Goal: Check status: Check status

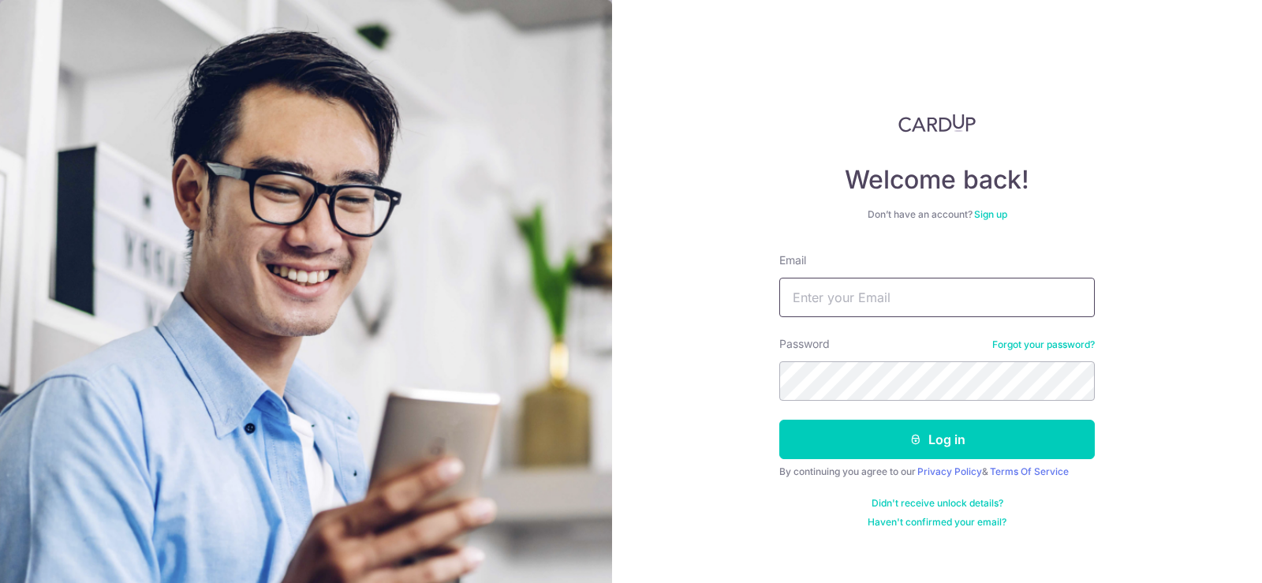
type input "[EMAIL_ADDRESS][DOMAIN_NAME]"
click at [901, 442] on button "Log in" at bounding box center [936, 439] width 315 height 39
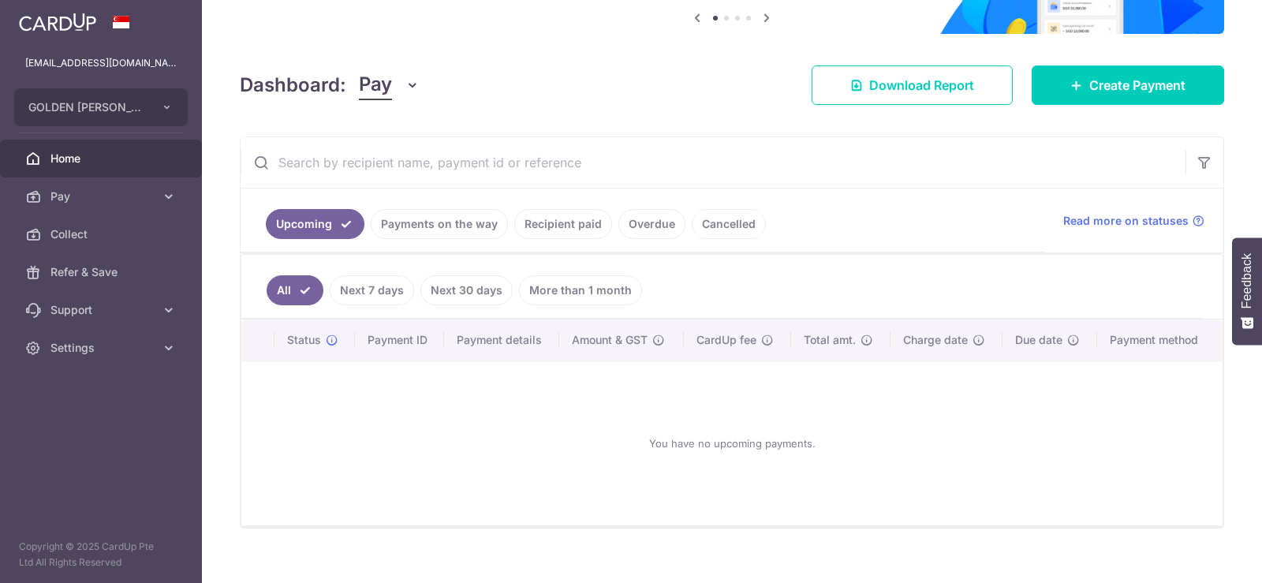
scroll to position [188, 0]
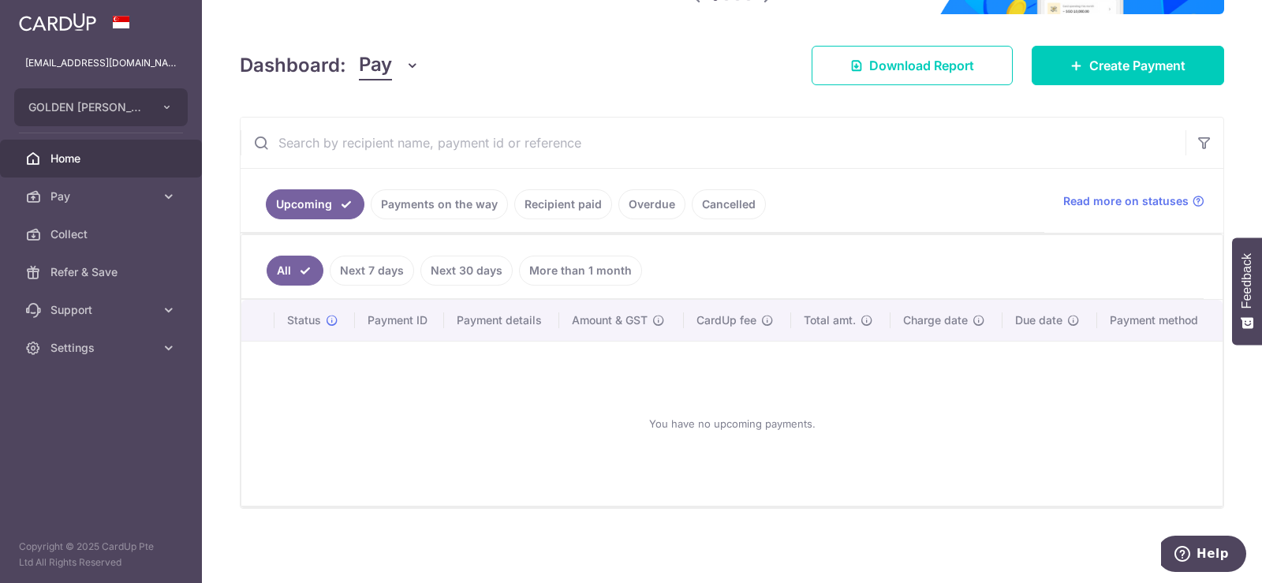
click at [452, 205] on link "Payments on the way" at bounding box center [439, 204] width 137 height 30
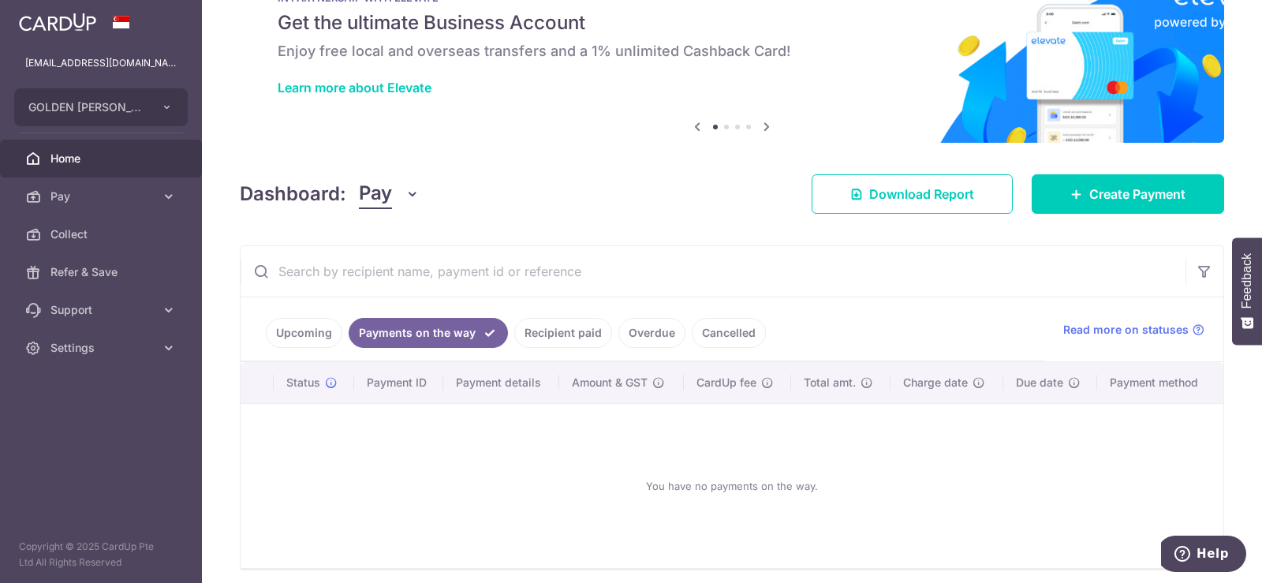
scroll to position [121, 0]
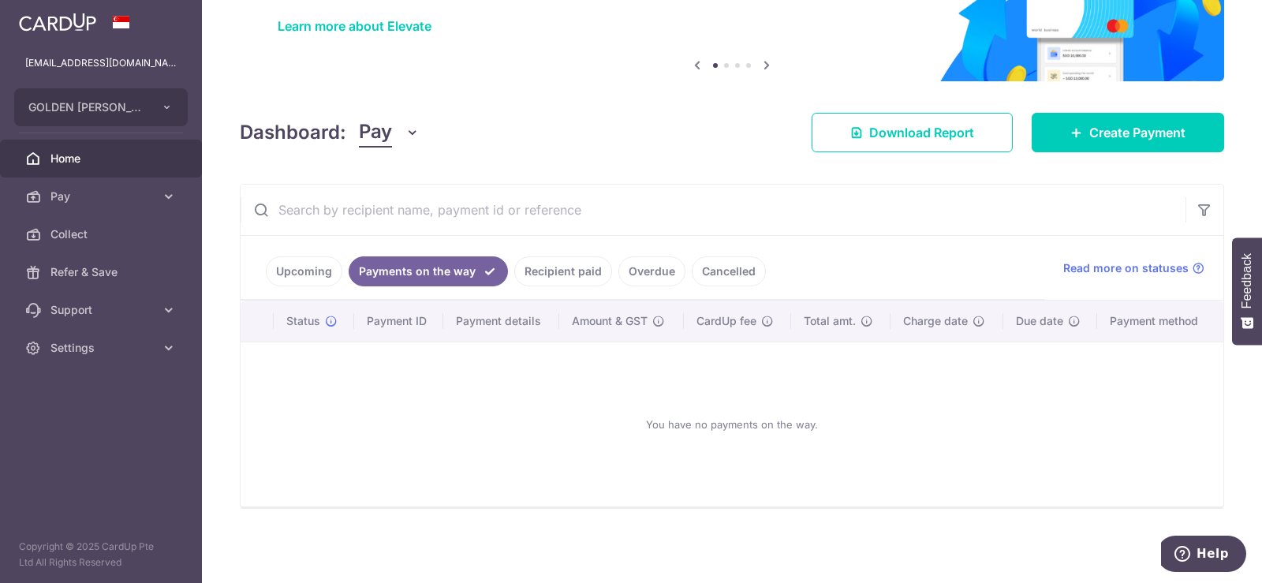
click at [707, 276] on link "Cancelled" at bounding box center [729, 271] width 74 height 30
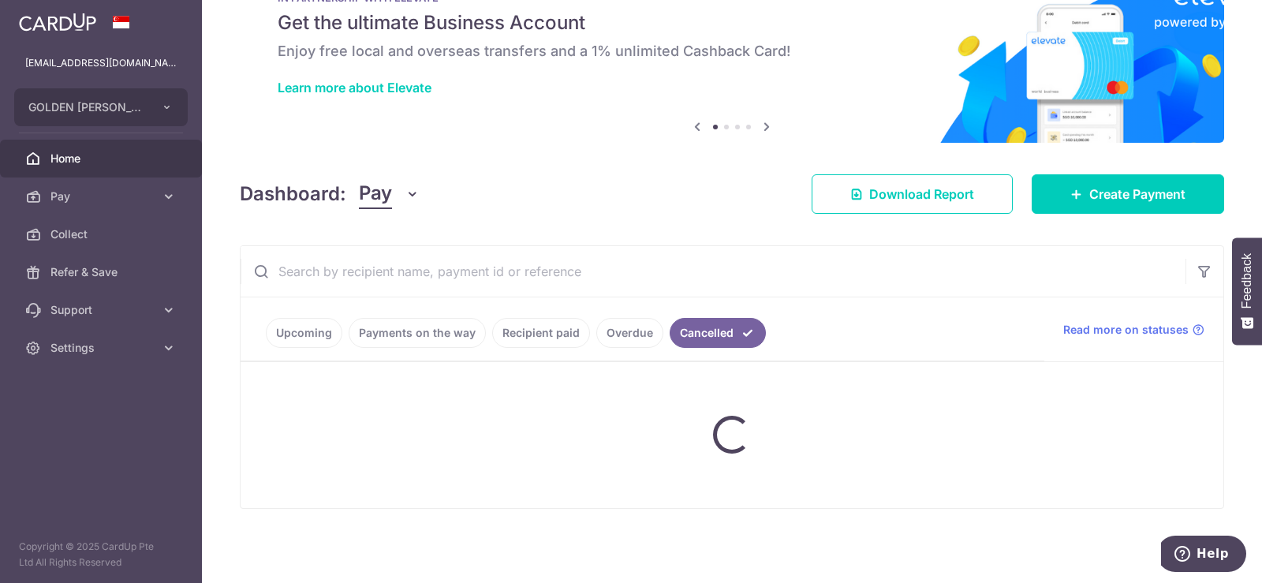
scroll to position [136, 0]
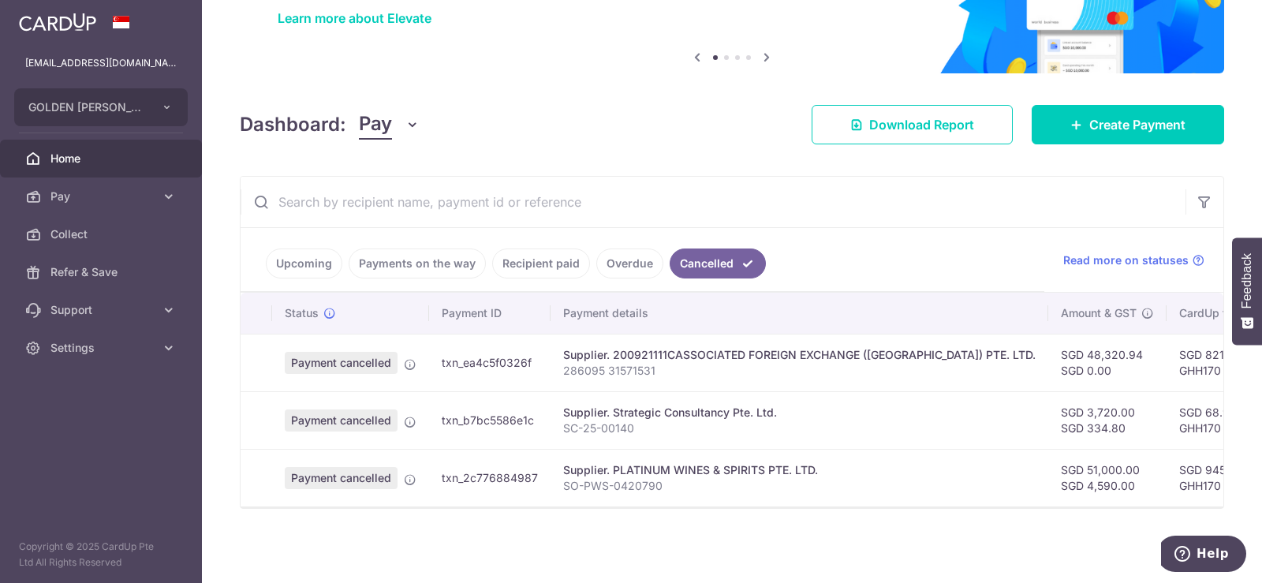
click at [622, 261] on link "Overdue" at bounding box center [629, 263] width 67 height 30
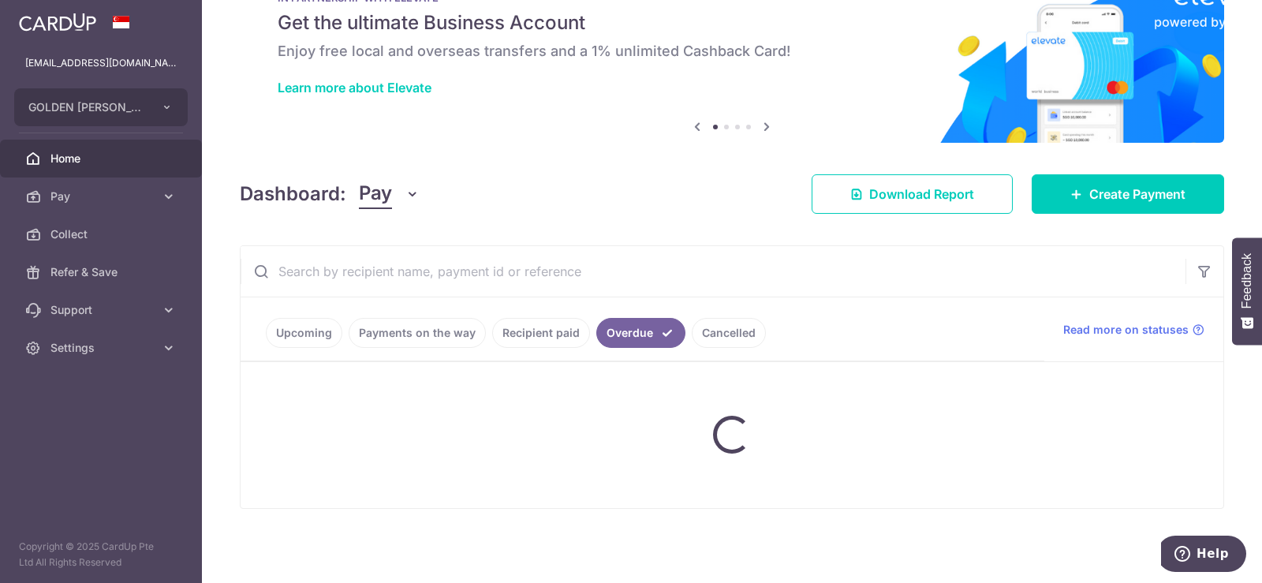
scroll to position [121, 0]
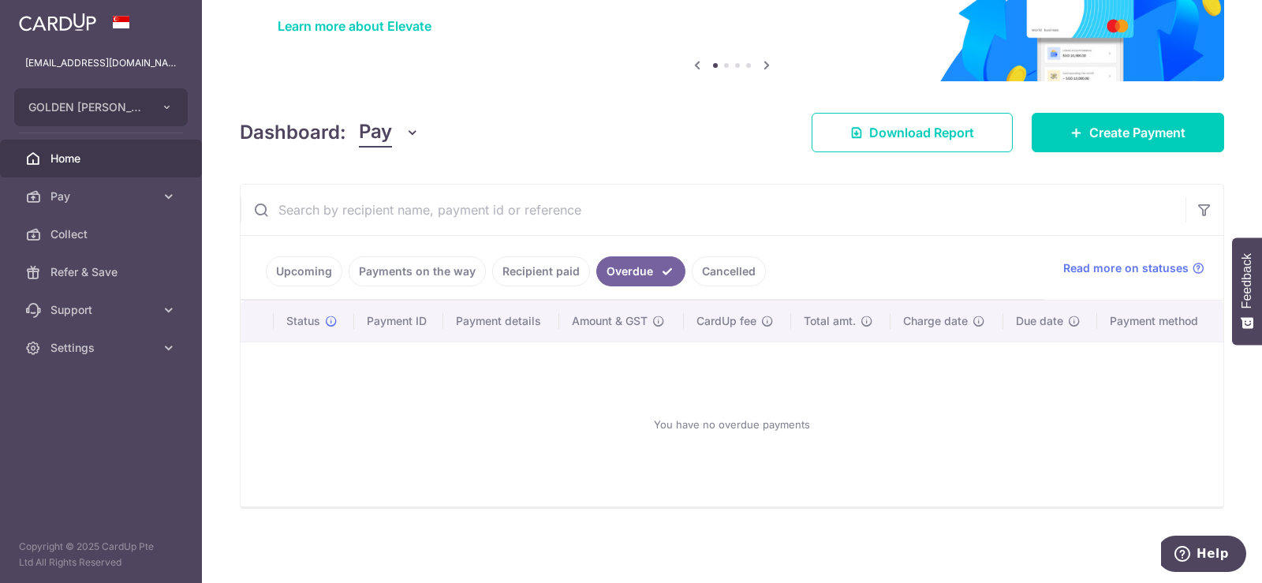
click at [528, 267] on link "Recipient paid" at bounding box center [541, 271] width 98 height 30
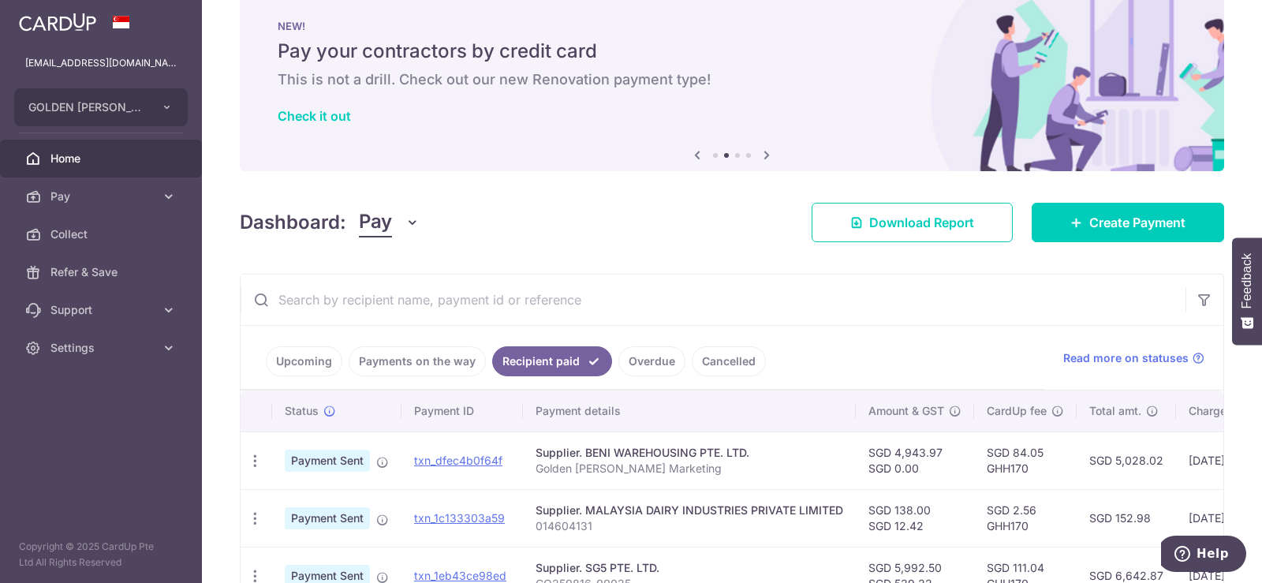
scroll to position [30, 0]
click at [416, 368] on link "Payments on the way" at bounding box center [417, 362] width 137 height 30
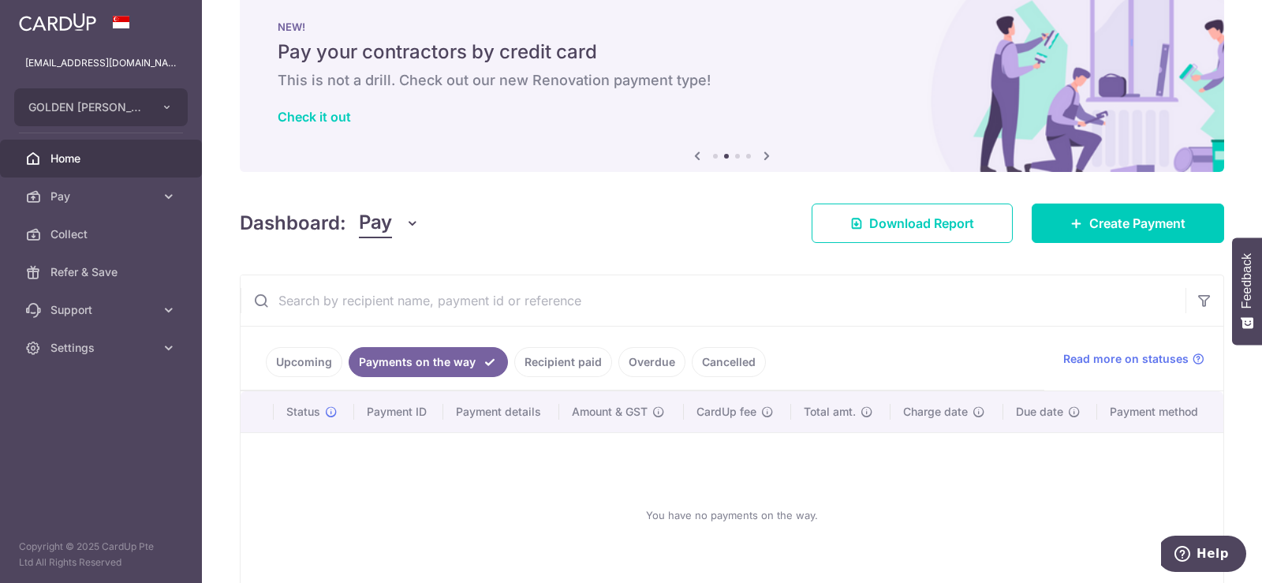
click at [307, 366] on link "Upcoming" at bounding box center [304, 362] width 76 height 30
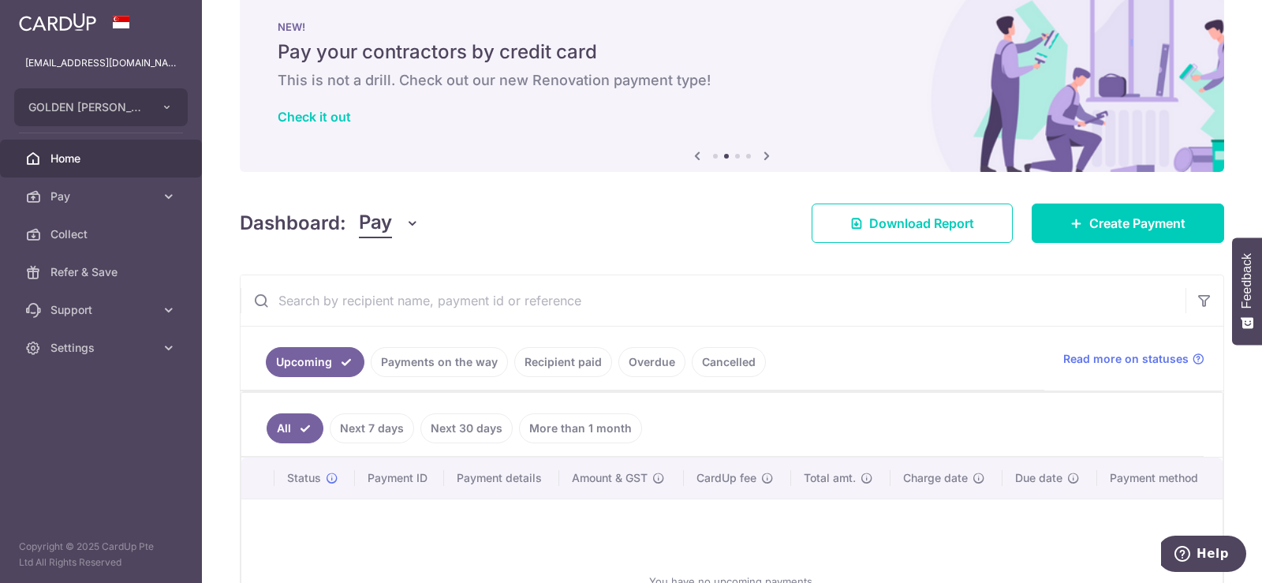
click at [637, 368] on link "Overdue" at bounding box center [651, 362] width 67 height 30
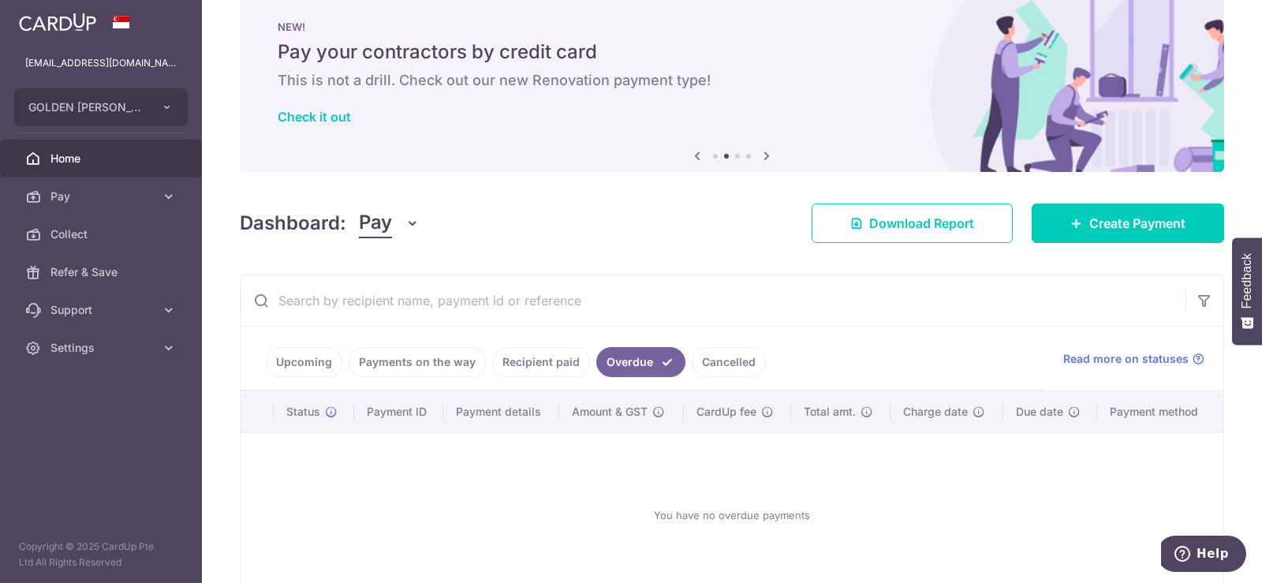
click at [731, 357] on link "Cancelled" at bounding box center [729, 362] width 74 height 30
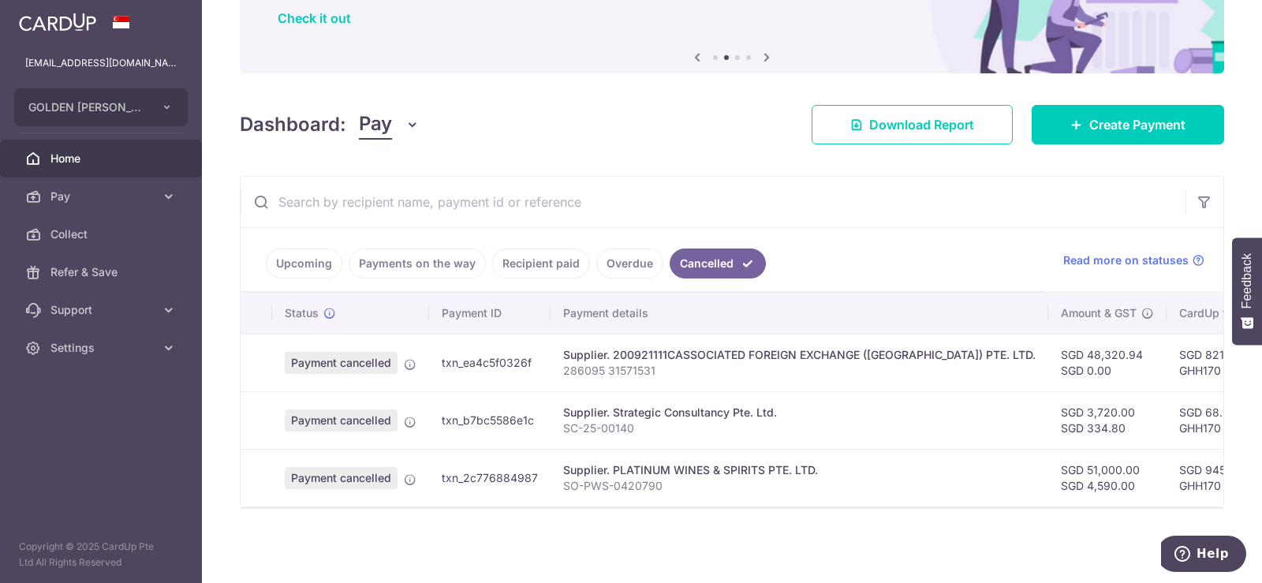
scroll to position [136, 0]
